Goal: Find specific page/section: Find specific page/section

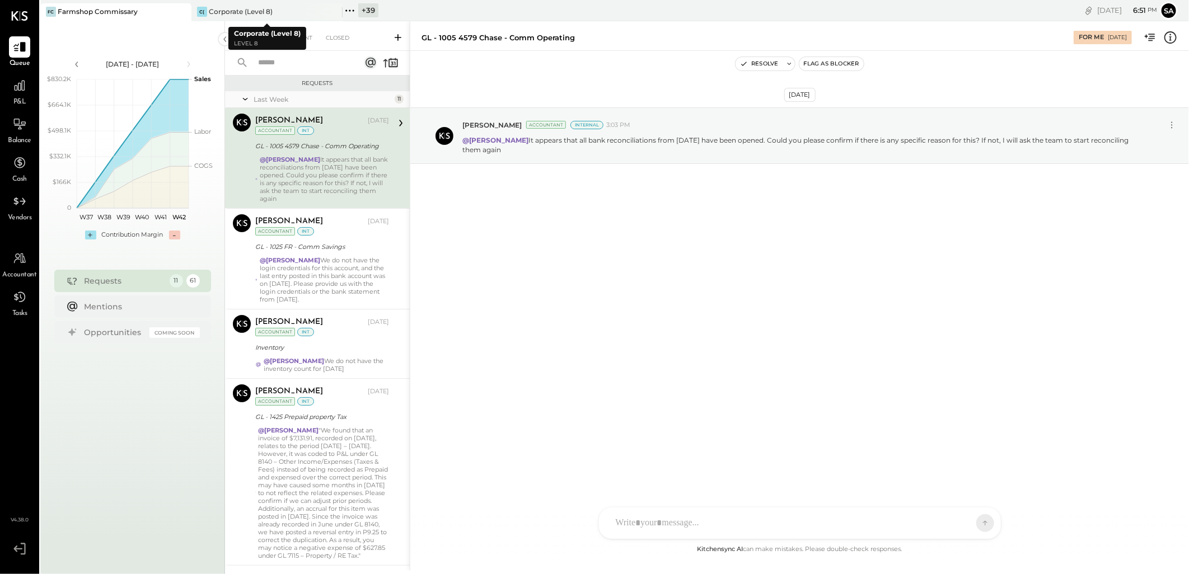
click at [350, 9] on icon at bounding box center [349, 10] width 15 height 15
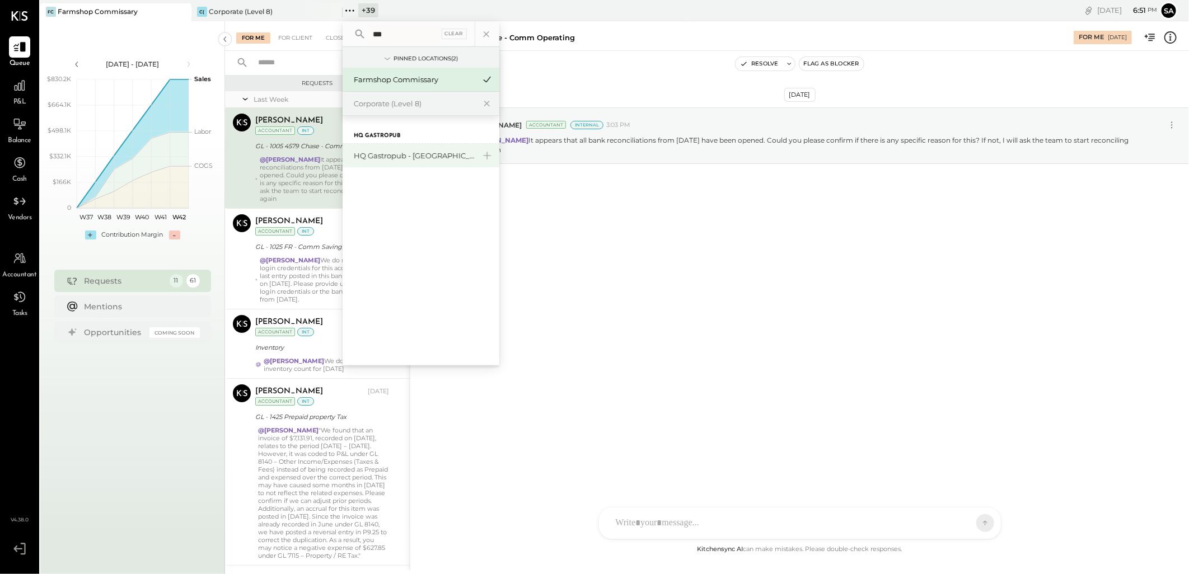
type input "***"
click at [447, 163] on div "HQ Gastropub - [GEOGRAPHIC_DATA]" at bounding box center [420, 156] width 157 height 24
click at [434, 149] on div "HQ Gastropub - [GEOGRAPHIC_DATA]" at bounding box center [420, 156] width 157 height 24
click at [426, 151] on div "HQ Gastropub - [GEOGRAPHIC_DATA]" at bounding box center [414, 156] width 121 height 11
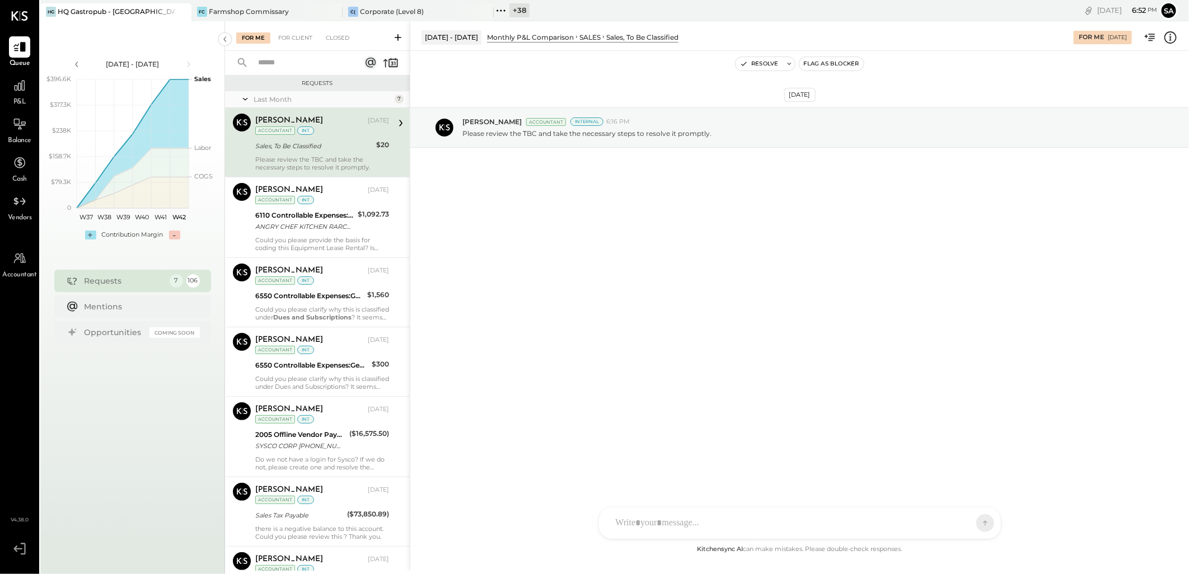
click at [330, 135] on div "[PERSON_NAME] [DATE] Accountant int" at bounding box center [322, 125] width 134 height 23
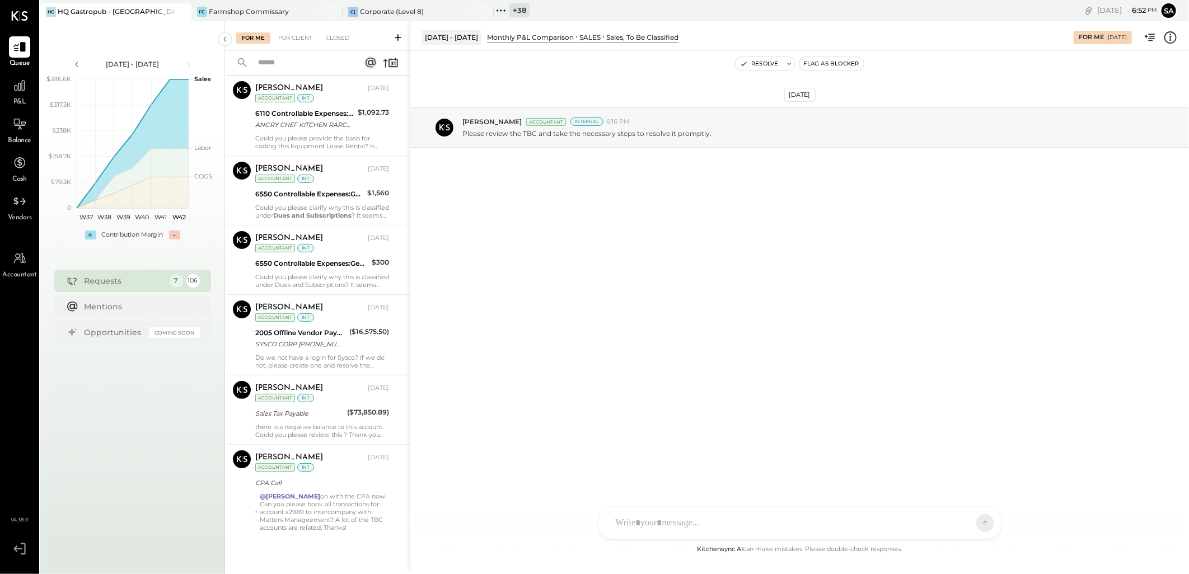
scroll to position [102, 0]
click at [325, 417] on div "Sales Tax Payable" at bounding box center [299, 413] width 88 height 11
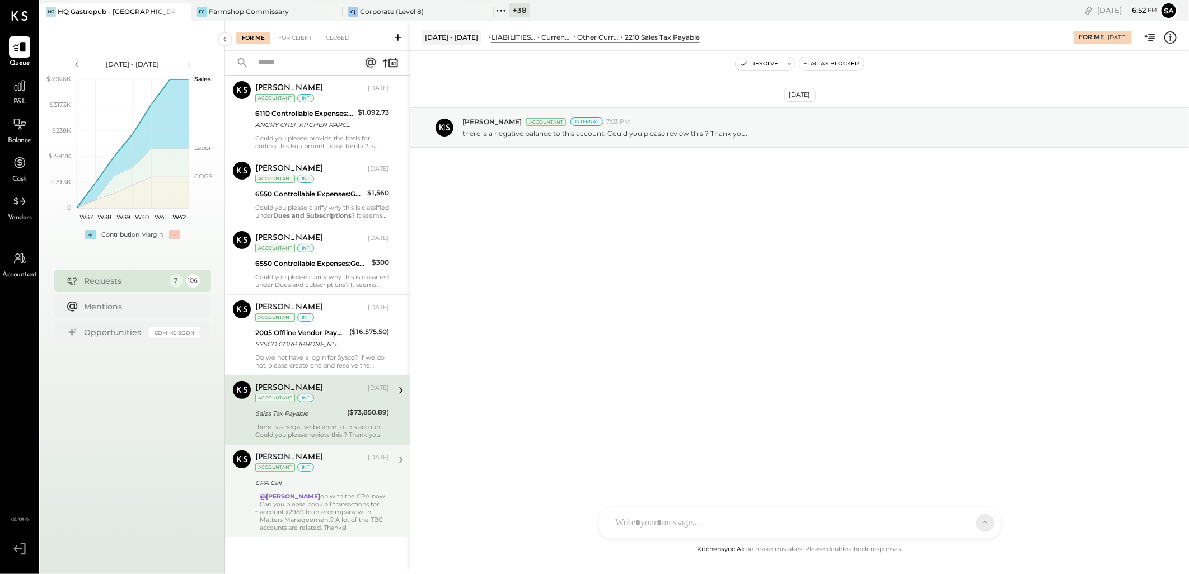
click at [325, 498] on div "@[PERSON_NAME] on with the CPA now. Can you please book all transactions for ac…" at bounding box center [324, 511] width 129 height 39
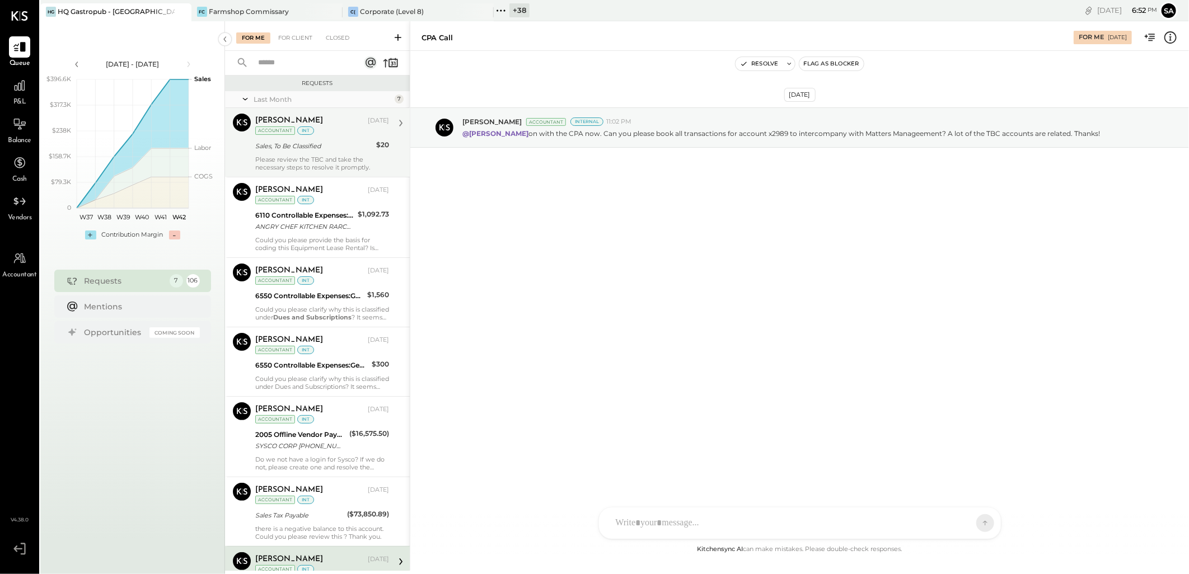
click at [303, 140] on div "Sales, To Be Classified" at bounding box center [314, 145] width 118 height 11
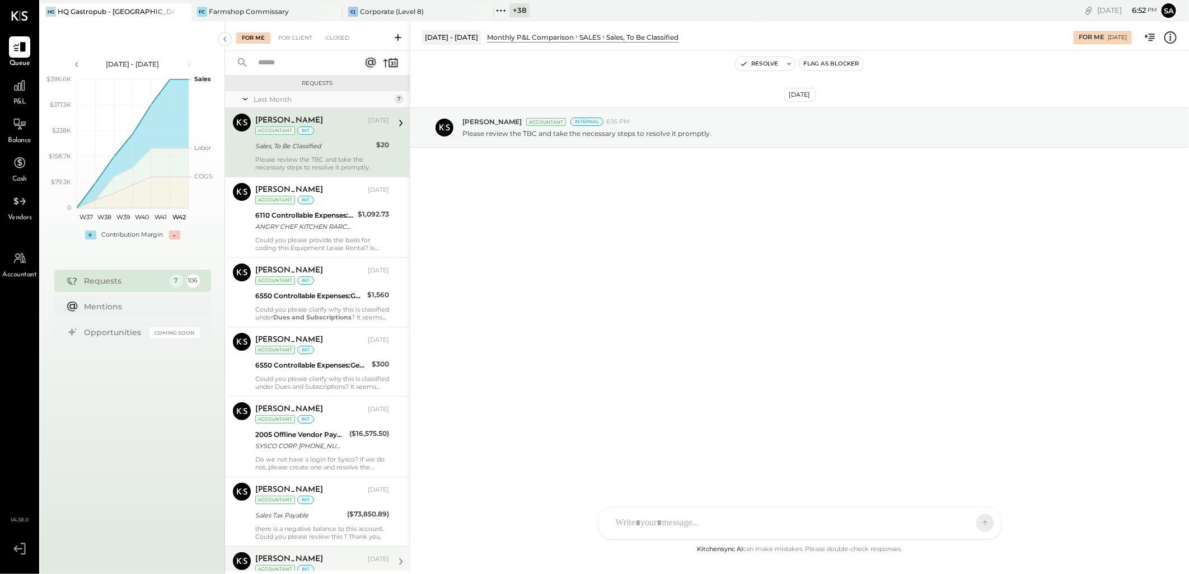
click at [304, 154] on div "[PERSON_NAME] [DATE] Accountant int Sales, To Be Classified $20 Please review t…" at bounding box center [322, 143] width 134 height 58
click at [524, 264] on div "[DATE] [PERSON_NAME] Accountant Internal 6:16 PM Please review the TBC and take…" at bounding box center [799, 297] width 778 height 492
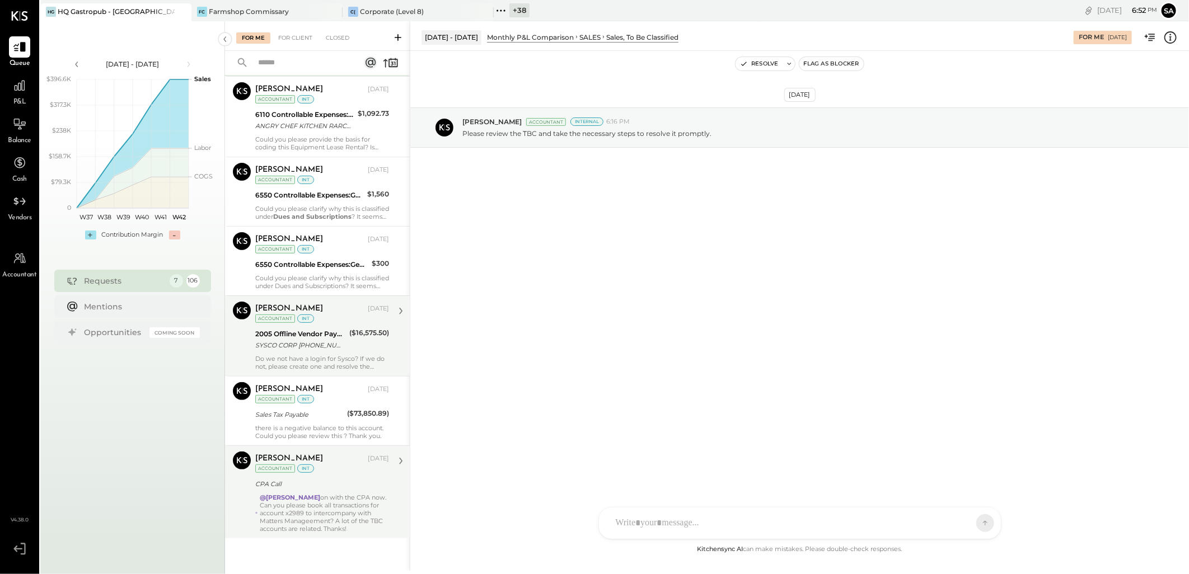
scroll to position [102, 0]
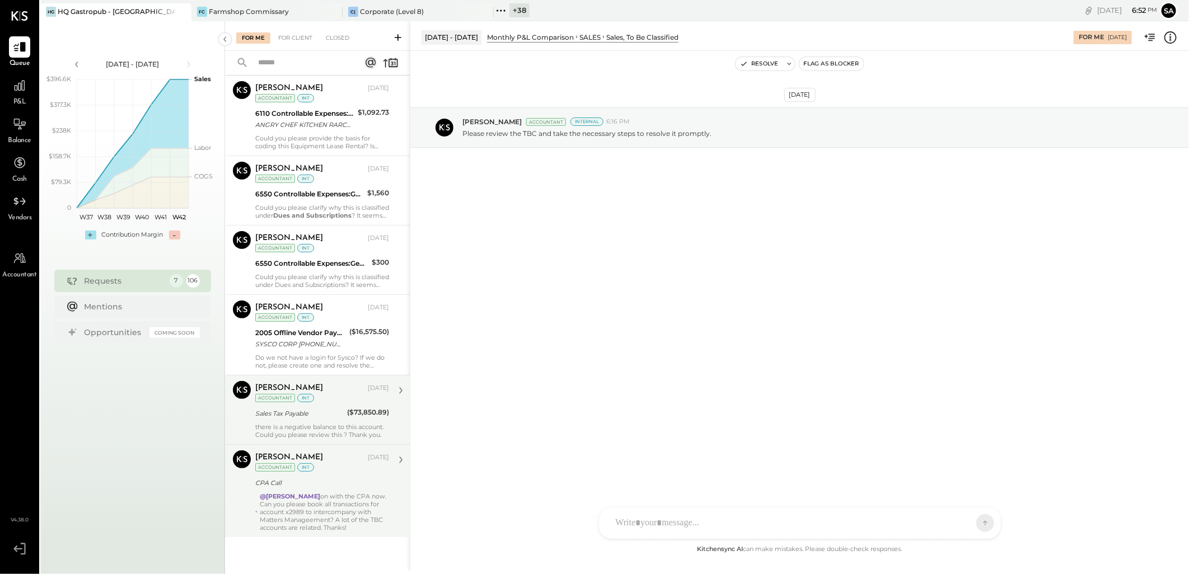
click at [310, 398] on div "int" at bounding box center [305, 398] width 17 height 8
